Goal: Transaction & Acquisition: Obtain resource

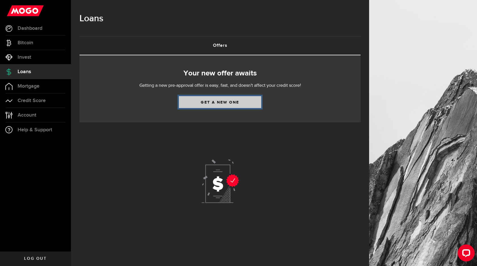
click at [227, 105] on link "Get a new one" at bounding box center [220, 102] width 82 height 12
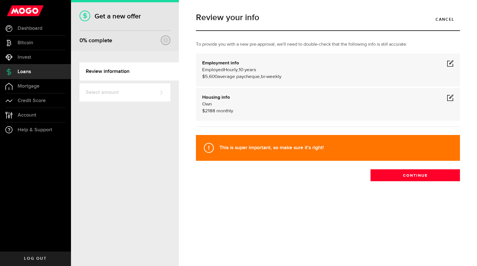
click at [165, 41] on div at bounding box center [165, 40] width 6 height 6
click at [114, 73] on link "Review information" at bounding box center [128, 71] width 99 height 18
click at [222, 77] on span "average paycheque," at bounding box center [238, 76] width 43 height 5
click at [447, 64] on span at bounding box center [450, 63] width 7 height 7
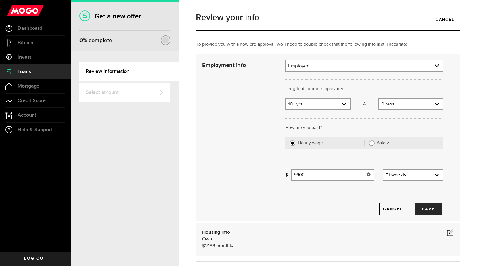
click at [307, 175] on input "5600" at bounding box center [332, 175] width 83 height 12
type input "5,600"
drag, startPoint x: 426, startPoint y: 210, endPoint x: 233, endPoint y: 128, distance: 209.5
click at [233, 128] on div "Cancel Save" at bounding box center [322, 137] width 258 height 155
click at [428, 208] on button "Save" at bounding box center [427, 209] width 27 height 12
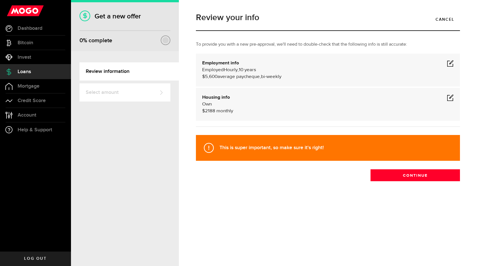
click at [449, 99] on span at bounding box center [450, 97] width 7 height 7
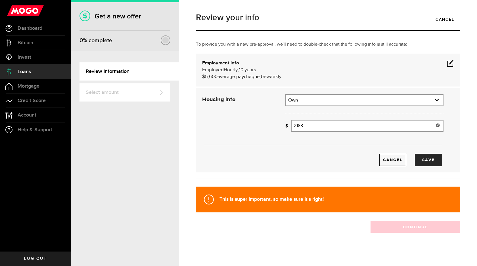
click at [310, 124] on input "2188" at bounding box center [367, 126] width 152 height 12
type input "2"
click at [451, 64] on span at bounding box center [450, 63] width 7 height 7
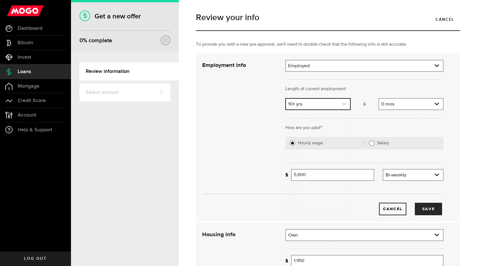
click at [343, 105] on use "expand select" at bounding box center [344, 104] width 4 height 3
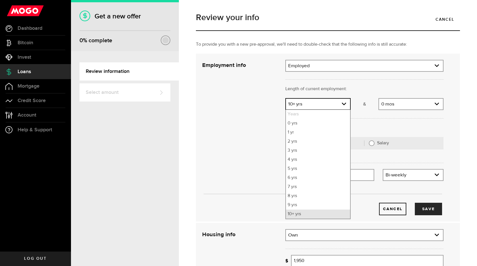
click at [310, 212] on li "10+ yrs" at bounding box center [318, 214] width 64 height 9
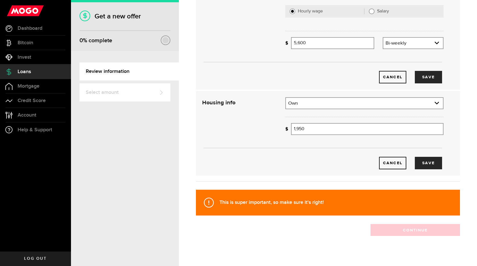
scroll to position [133, 0]
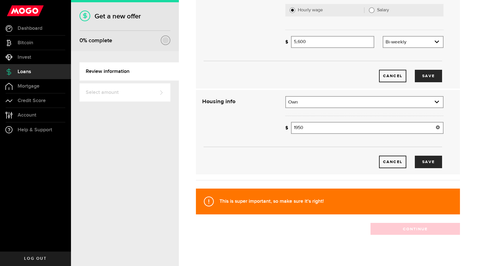
click at [306, 128] on input "1950" at bounding box center [367, 128] width 152 height 12
click at [309, 127] on input "1950" at bounding box center [367, 128] width 152 height 12
type input "1,950"
click at [422, 163] on button "Save" at bounding box center [427, 162] width 27 height 12
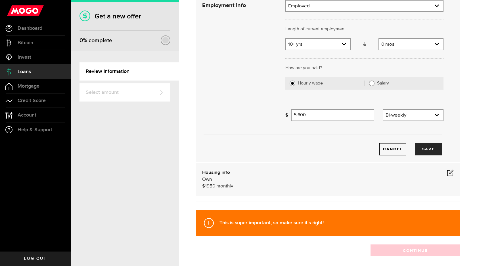
scroll to position [87, 0]
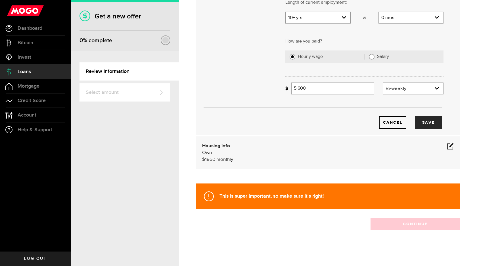
click at [241, 198] on strong "This is super important, so make sure it's right!" at bounding box center [271, 196] width 104 height 6
click at [451, 146] on span at bounding box center [450, 146] width 7 height 7
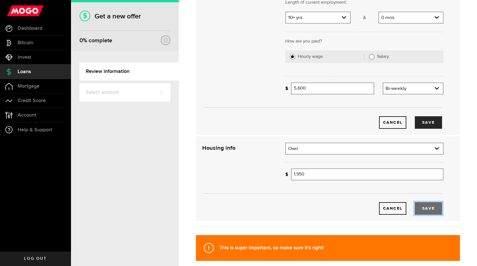
click at [429, 208] on button "Save" at bounding box center [427, 208] width 27 height 12
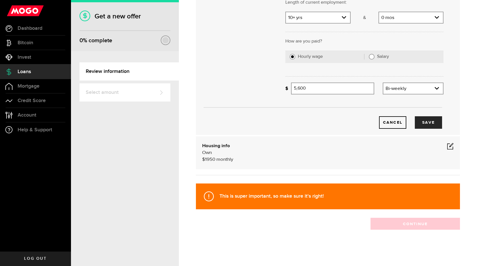
click at [387, 197] on div "This is super important, so make sure it's right!" at bounding box center [328, 197] width 264 height 26
click at [167, 40] on div at bounding box center [165, 40] width 6 height 6
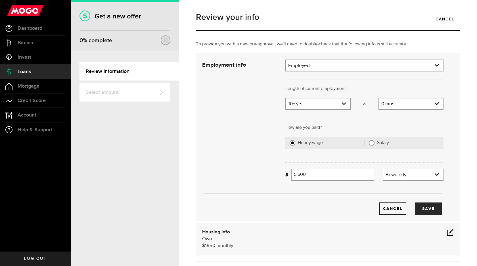
scroll to position [0, 0]
click at [427, 208] on button "Save" at bounding box center [427, 209] width 27 height 12
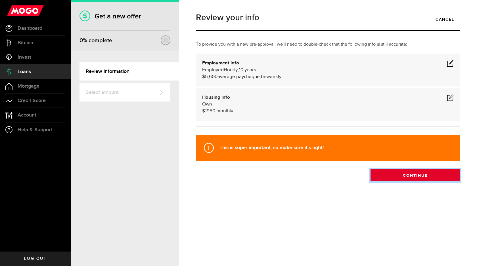
click at [412, 175] on button "Continue" at bounding box center [414, 175] width 89 height 12
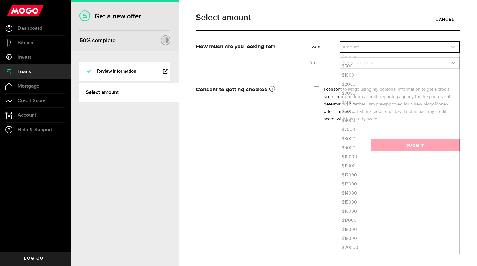
click at [362, 48] on link "expand select" at bounding box center [399, 47] width 119 height 11
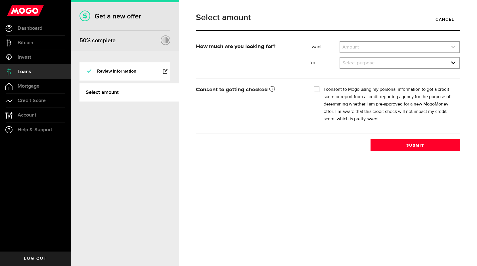
click at [362, 48] on link "expand select" at bounding box center [399, 47] width 119 height 11
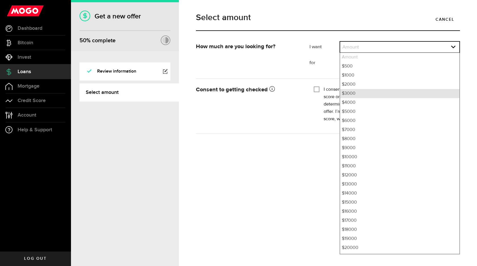
click at [352, 96] on li "$3000" at bounding box center [399, 93] width 119 height 9
select select "3000"
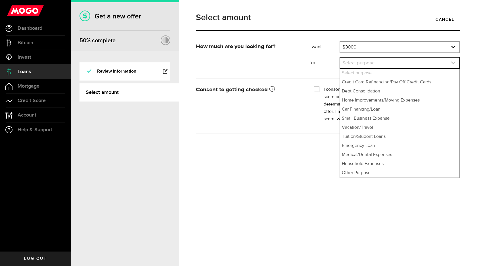
click at [358, 63] on link "expand select" at bounding box center [399, 63] width 119 height 11
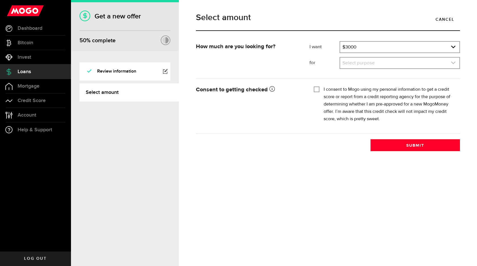
click at [358, 63] on link "expand select" at bounding box center [399, 63] width 119 height 11
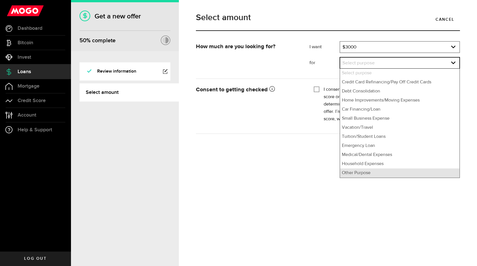
click at [353, 173] on li "Other Purpose" at bounding box center [399, 173] width 119 height 9
select select "Other Purpose"
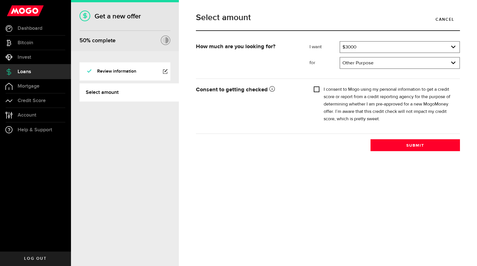
click at [314, 89] on input "I consent to Mogo using my personal information to get a credit score or report…" at bounding box center [316, 89] width 6 height 6
checkbox input "true"
click at [410, 145] on button "Submit" at bounding box center [414, 145] width 89 height 12
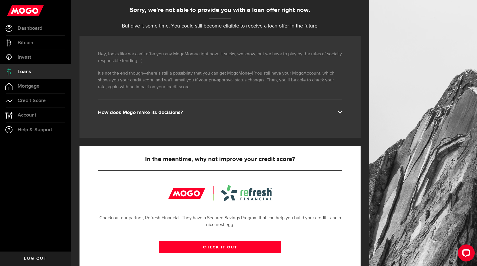
scroll to position [62, 0]
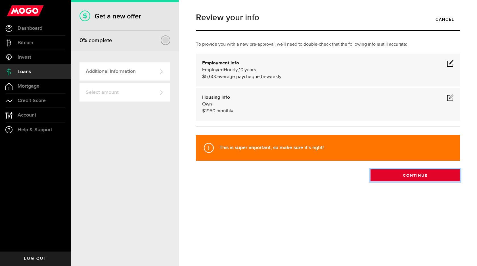
click at [412, 178] on button "Continue" at bounding box center [414, 175] width 89 height 12
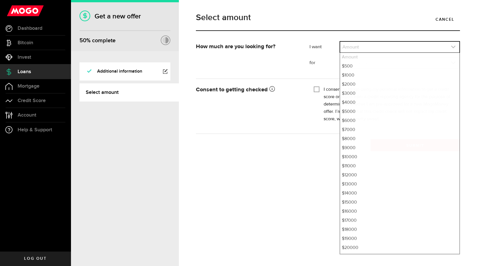
click at [360, 45] on link "expand select" at bounding box center [399, 47] width 119 height 11
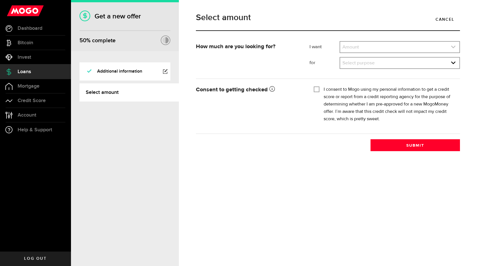
click at [358, 49] on link "expand select" at bounding box center [399, 47] width 119 height 11
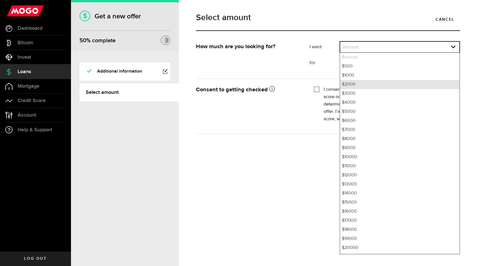
click at [352, 87] on li "$2000" at bounding box center [399, 84] width 119 height 9
select select "2000"
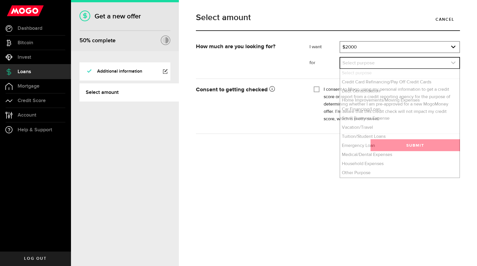
click at [372, 65] on link "expand select" at bounding box center [399, 63] width 119 height 11
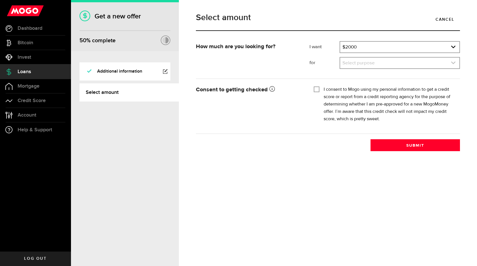
click at [371, 64] on link "expand select" at bounding box center [399, 63] width 119 height 11
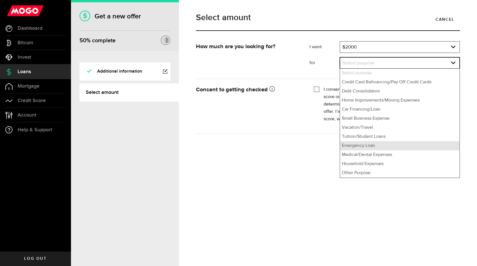
click at [356, 146] on li "Emergency Loan" at bounding box center [399, 145] width 119 height 9
select select "Emergency Loan"
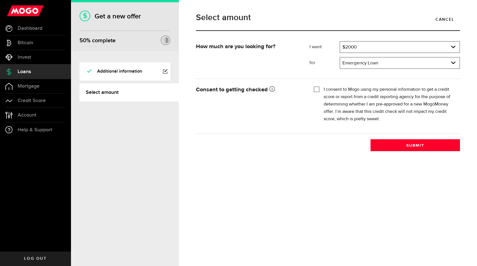
click at [316, 90] on input "I consent to Mogo using my personal information to get a credit score or report…" at bounding box center [316, 89] width 6 height 6
checkbox input "true"
click at [403, 148] on button "Submit" at bounding box center [414, 145] width 89 height 12
